Goal: Transaction & Acquisition: Purchase product/service

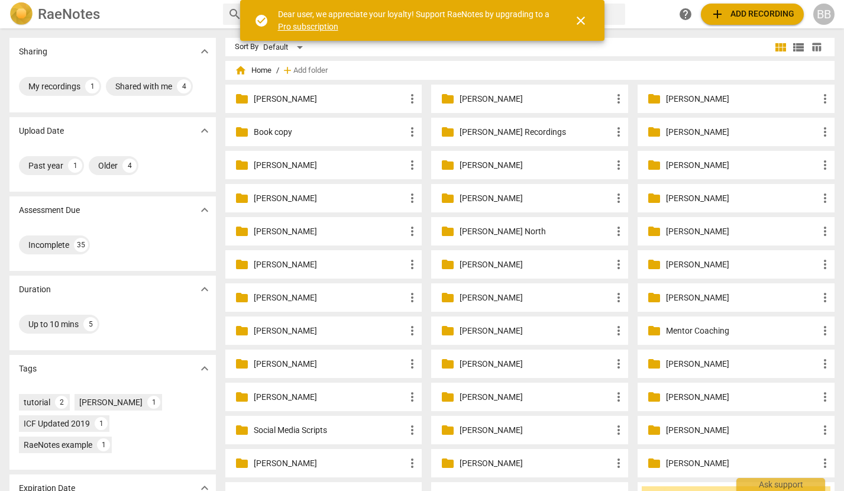
click at [688, 335] on p "Mentor Coaching" at bounding box center [742, 331] width 152 height 12
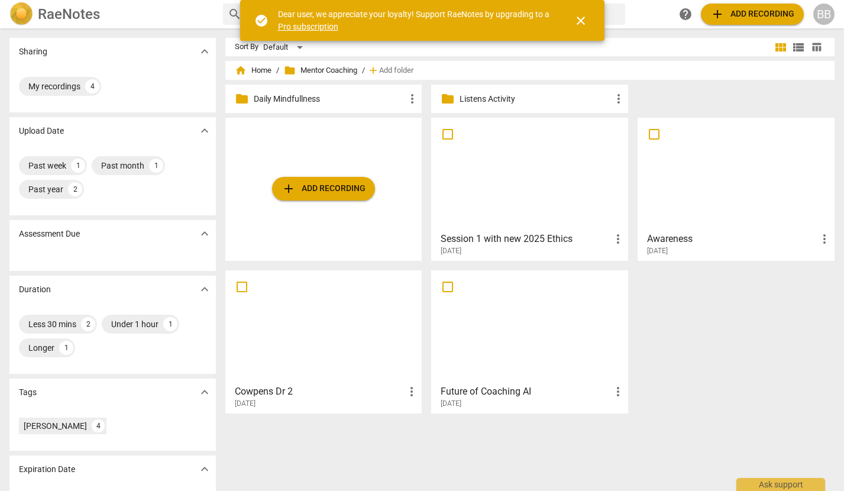
click at [327, 188] on span "add Add recording" at bounding box center [323, 188] width 84 height 14
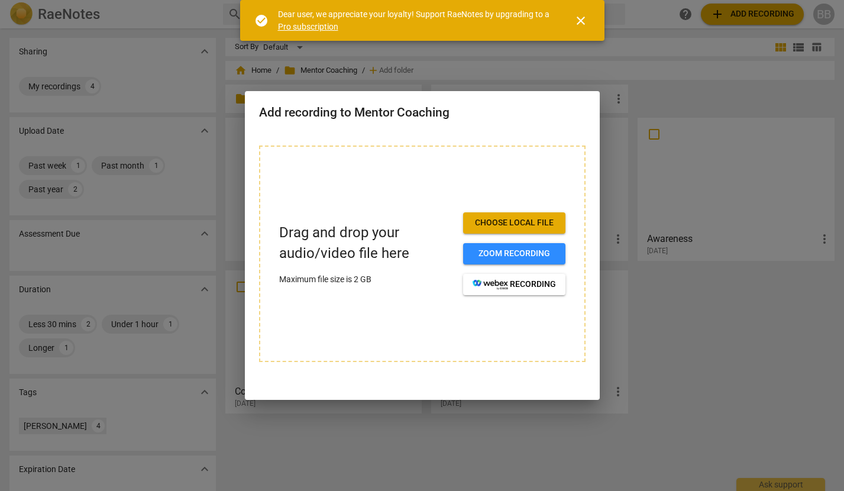
drag, startPoint x: 580, startPoint y: 19, endPoint x: 567, endPoint y: 33, distance: 18.4
click at [579, 20] on span "close" at bounding box center [580, 21] width 14 height 14
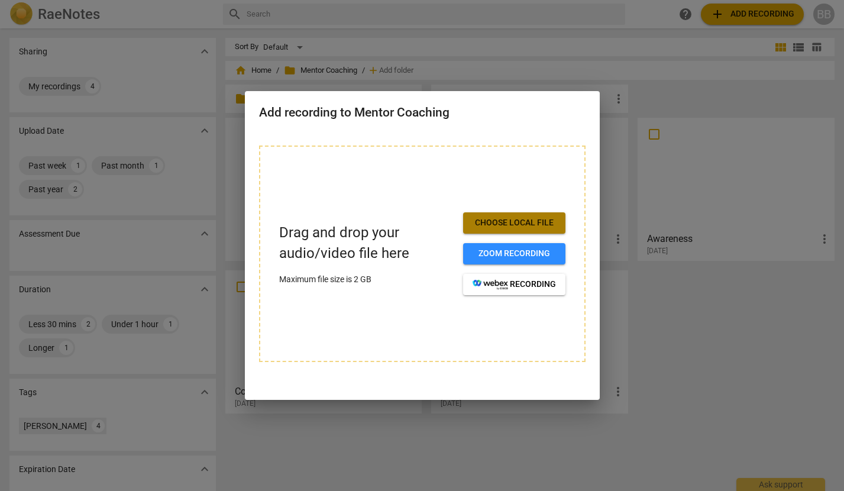
click at [512, 228] on span "Choose local file" at bounding box center [513, 223] width 83 height 12
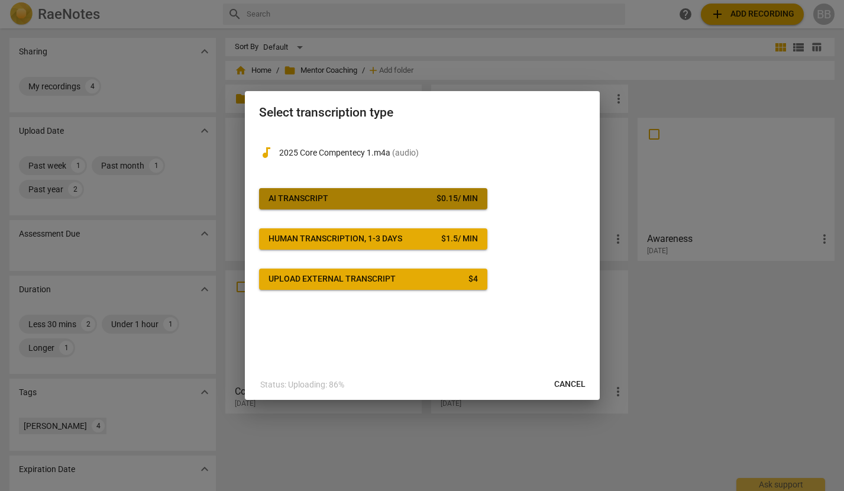
click at [394, 203] on span "AI Transcript $ 0.15 / min" at bounding box center [372, 199] width 209 height 12
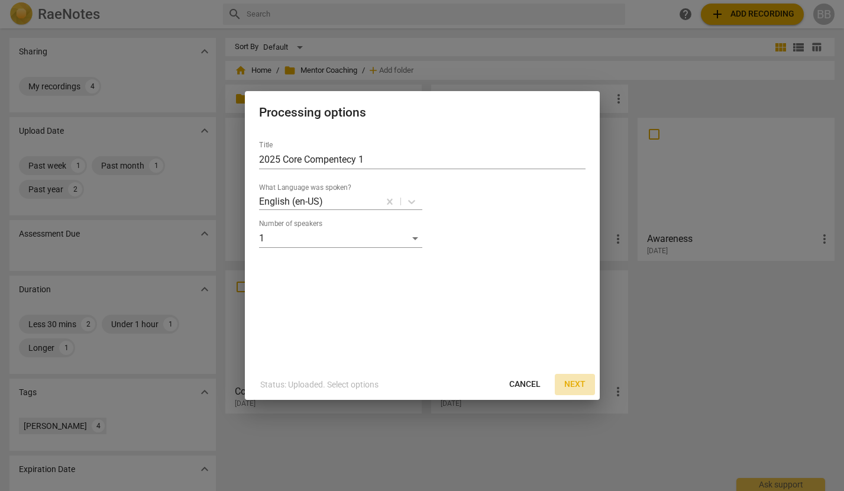
click at [575, 388] on span "Next" at bounding box center [574, 384] width 21 height 12
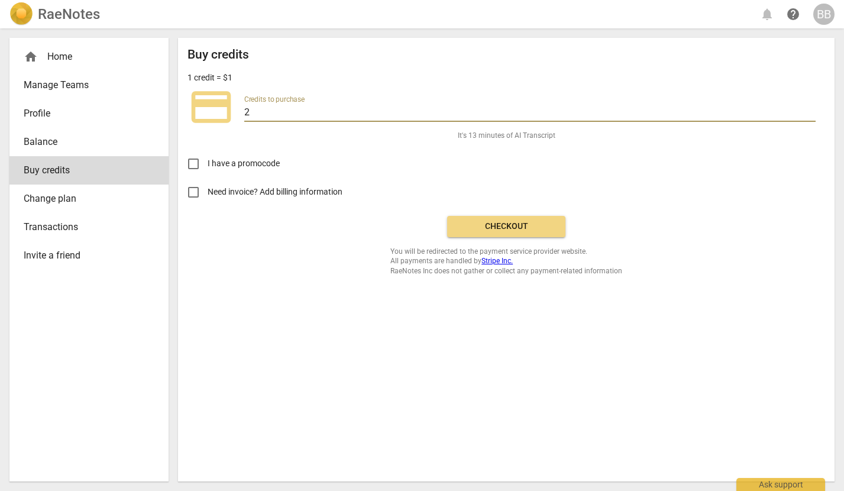
click at [278, 117] on input "2" at bounding box center [529, 113] width 571 height 17
type input "100"
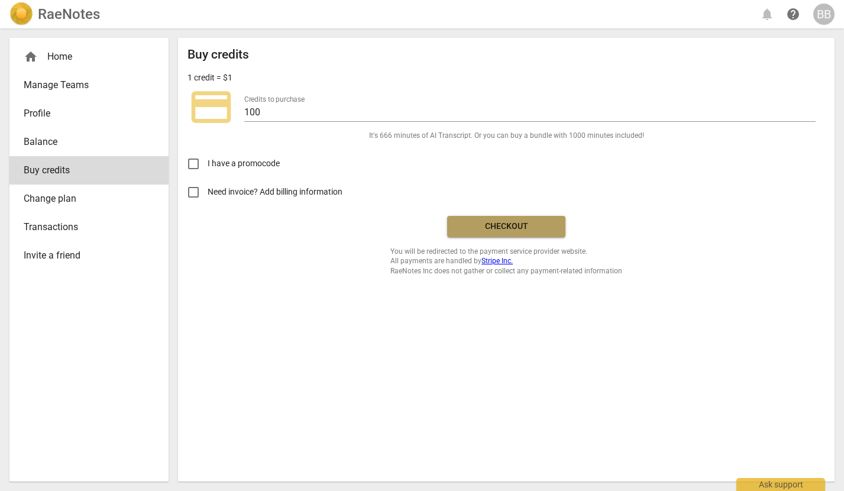
click at [521, 226] on span "Checkout" at bounding box center [505, 226] width 99 height 12
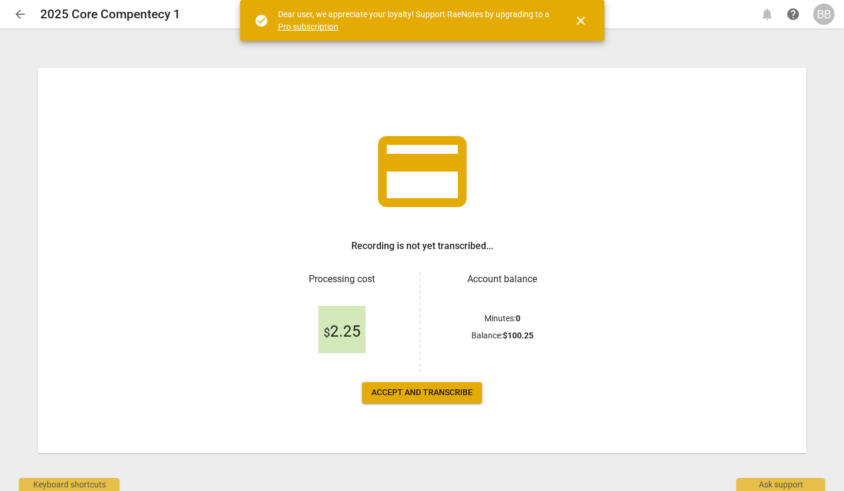
click at [442, 390] on span "Accept and transcribe" at bounding box center [421, 393] width 101 height 12
